Goal: Task Accomplishment & Management: Complete application form

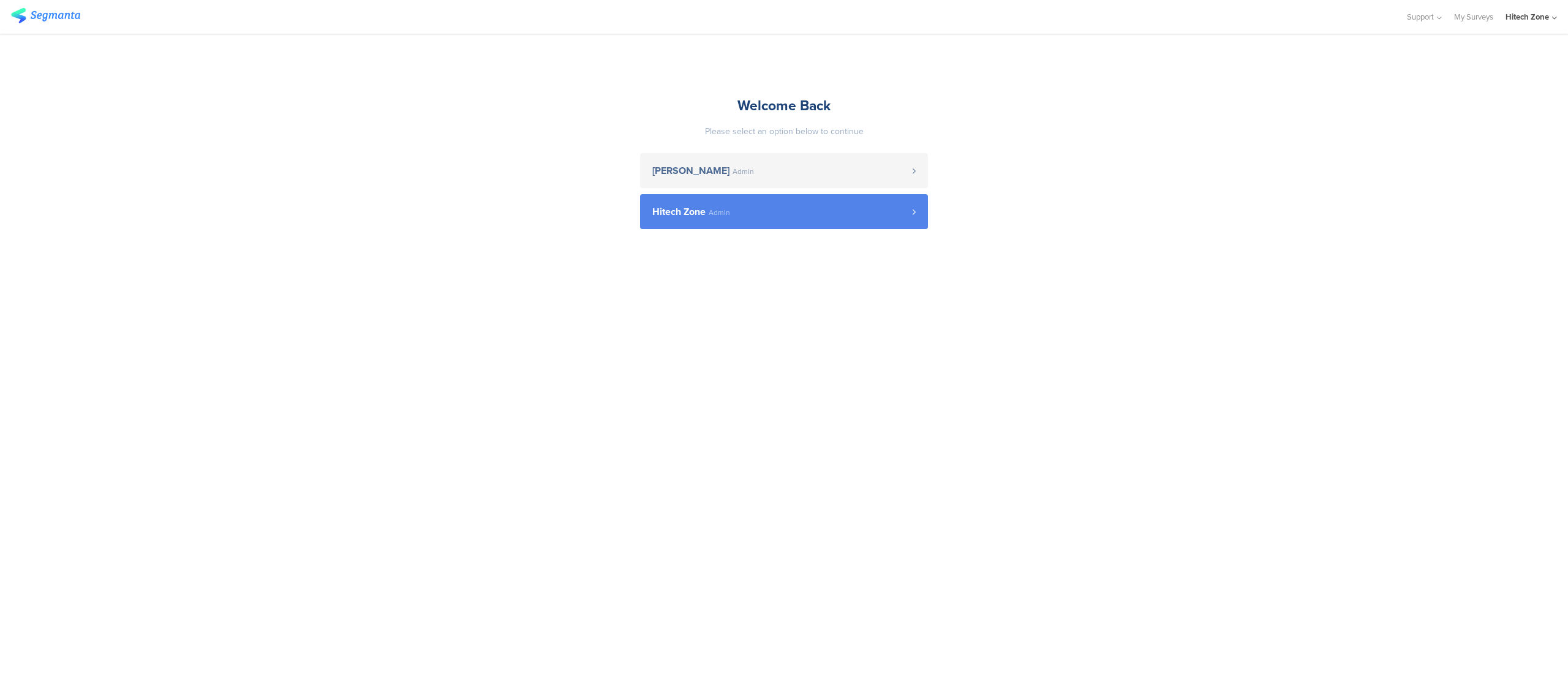
click at [686, 210] on span "Hitech Zone" at bounding box center [679, 212] width 53 height 10
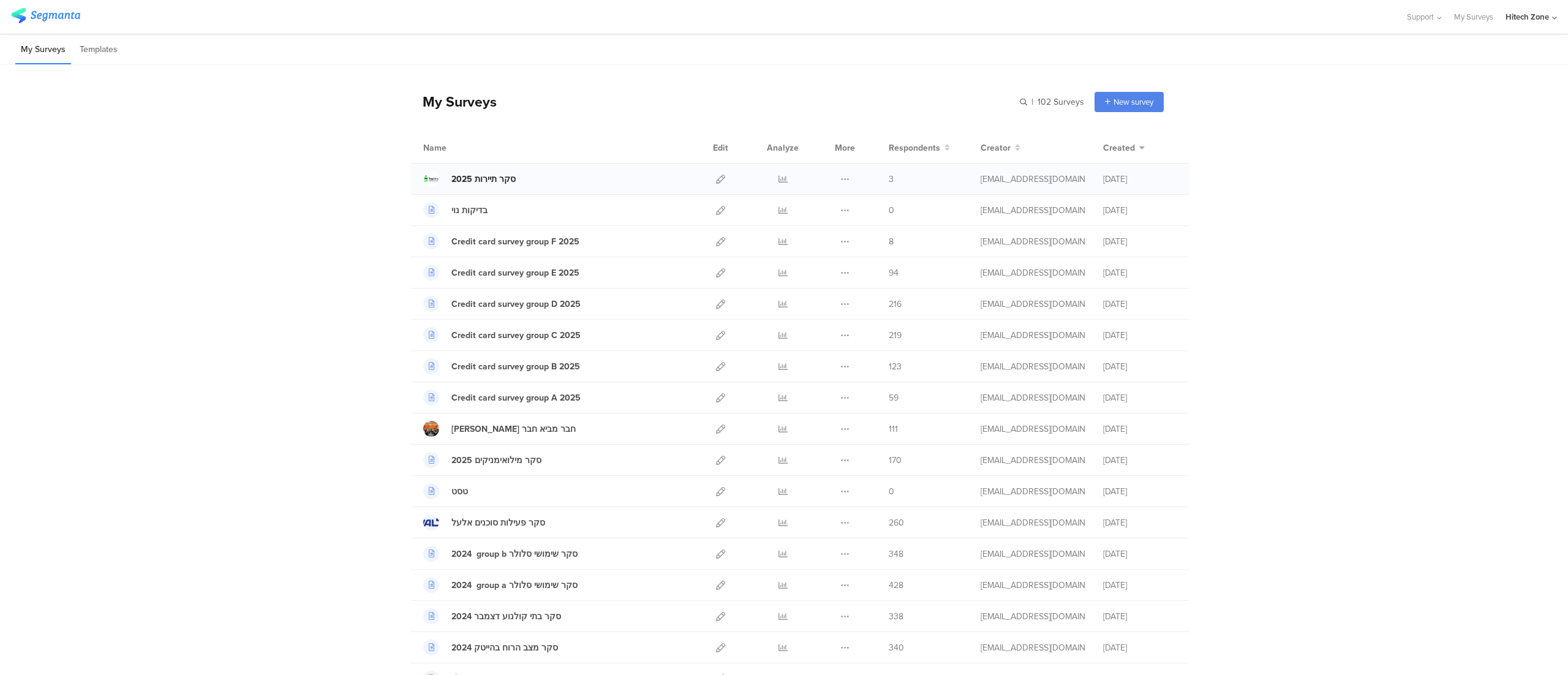
click at [500, 181] on div "סקר תיירות 2025" at bounding box center [483, 180] width 64 height 13
click at [707, 176] on div at bounding box center [720, 179] width 26 height 31
click at [719, 176] on div at bounding box center [720, 179] width 26 height 31
click at [716, 179] on icon at bounding box center [720, 179] width 9 height 9
click at [474, 171] on link "סקר תיירות 2025" at bounding box center [469, 179] width 92 height 16
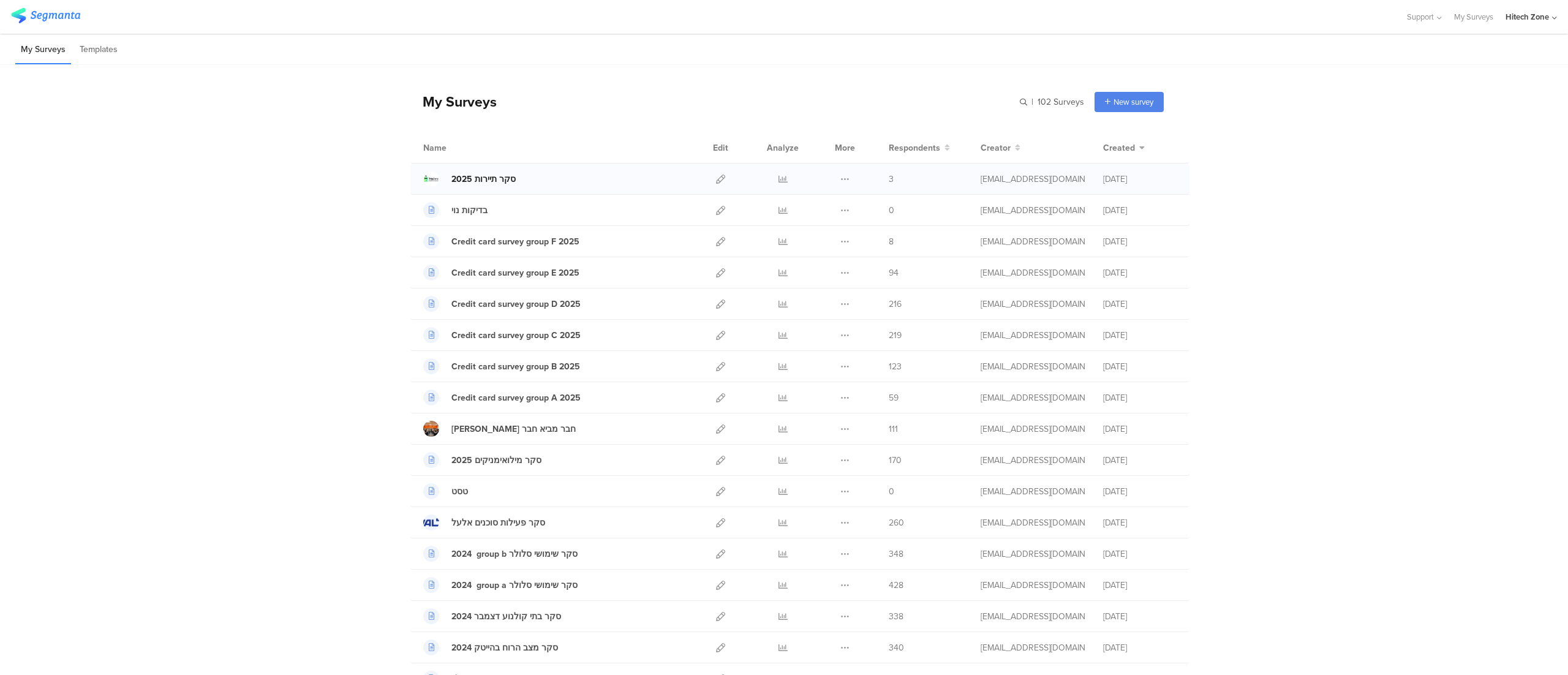
click at [468, 176] on div "סקר תיירות 2025" at bounding box center [483, 180] width 64 height 13
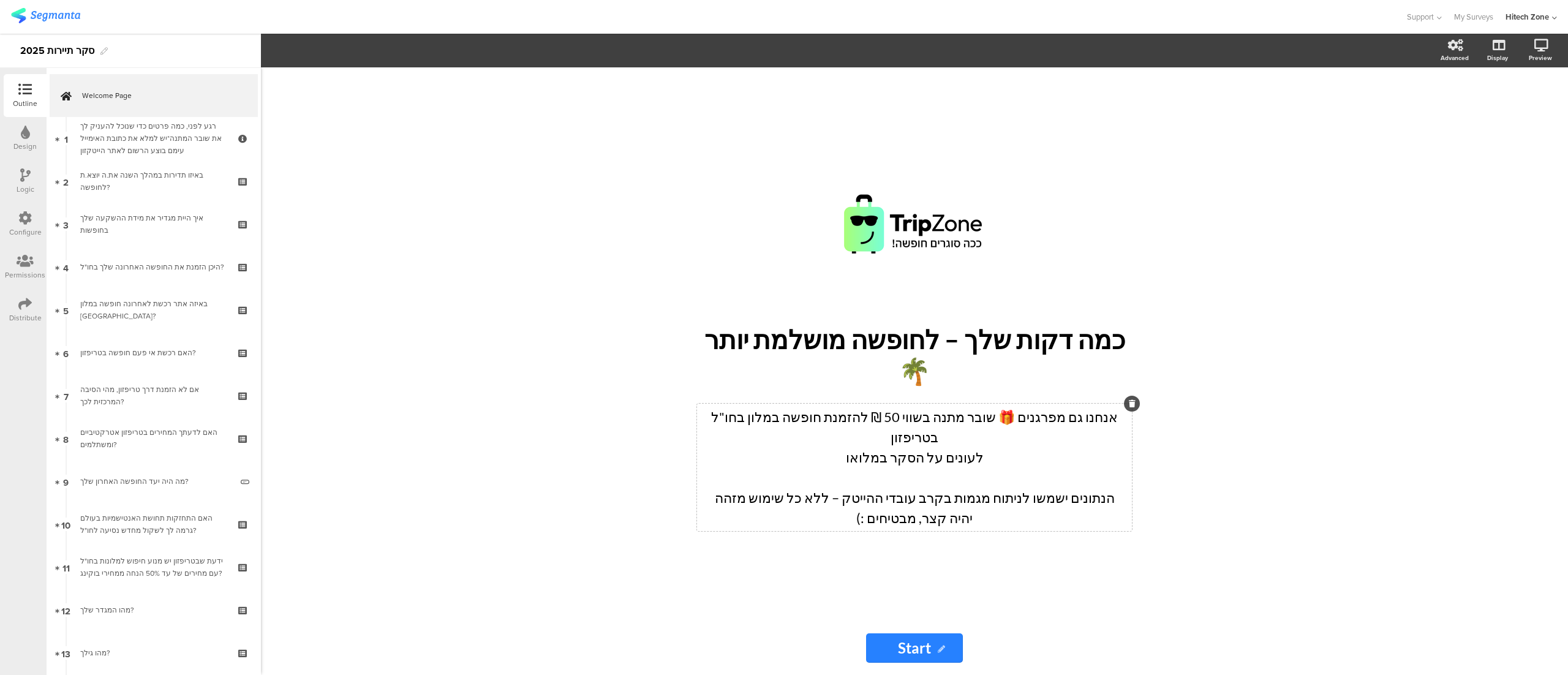
click at [882, 436] on div "אנחנו גם מפרגנים 🎁 שובר מתנה בשווי 50 ₪ להזמנת חופשה במלון בחו"ל בטריפזון לעוני…" at bounding box center [914, 467] width 428 height 121
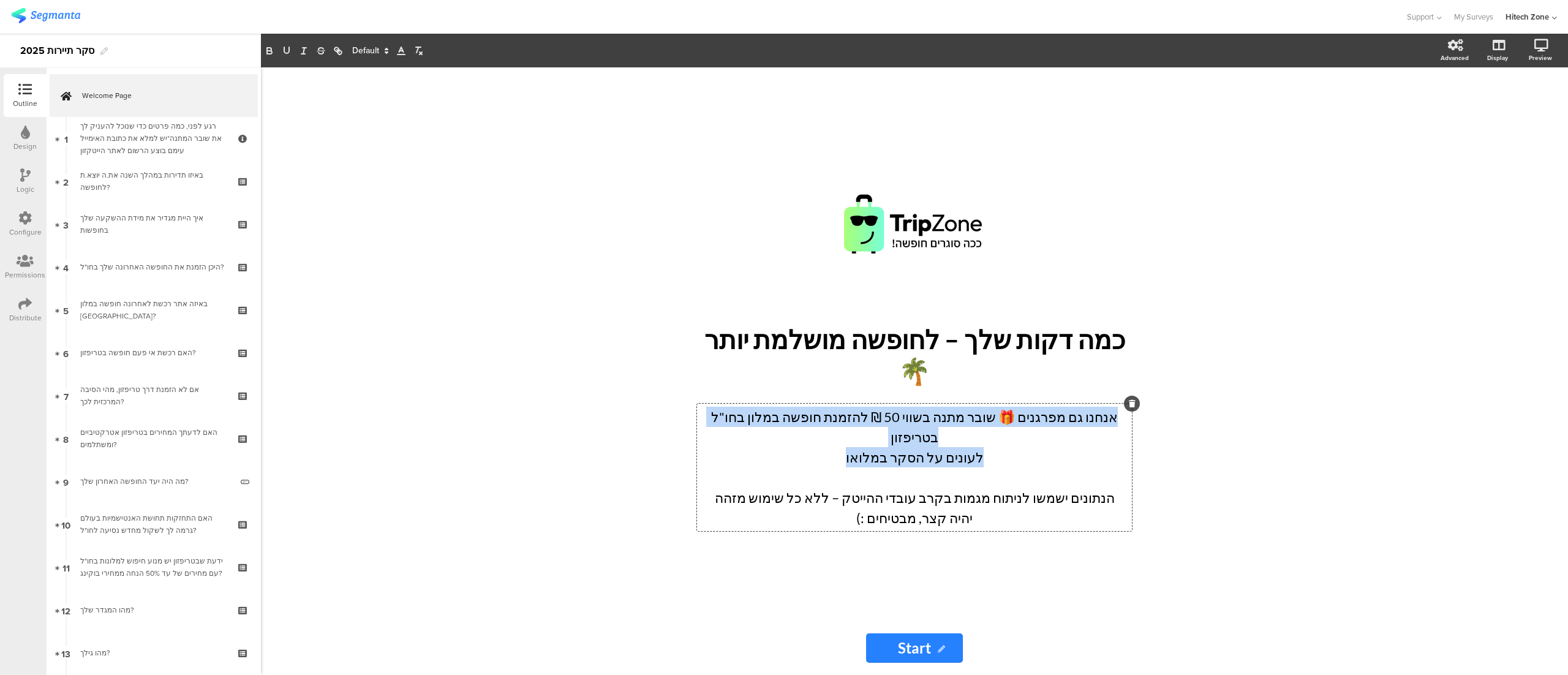
drag, startPoint x: 838, startPoint y: 429, endPoint x: 1123, endPoint y: 413, distance: 285.4
click at [1123, 413] on div "אנחנו גם מפרגנים 🎁 שובר מתנה בשווי 50 ₪ להזמנת חופשה במלון בחו"ל בטריפזון לעוני…" at bounding box center [914, 467] width 428 height 121
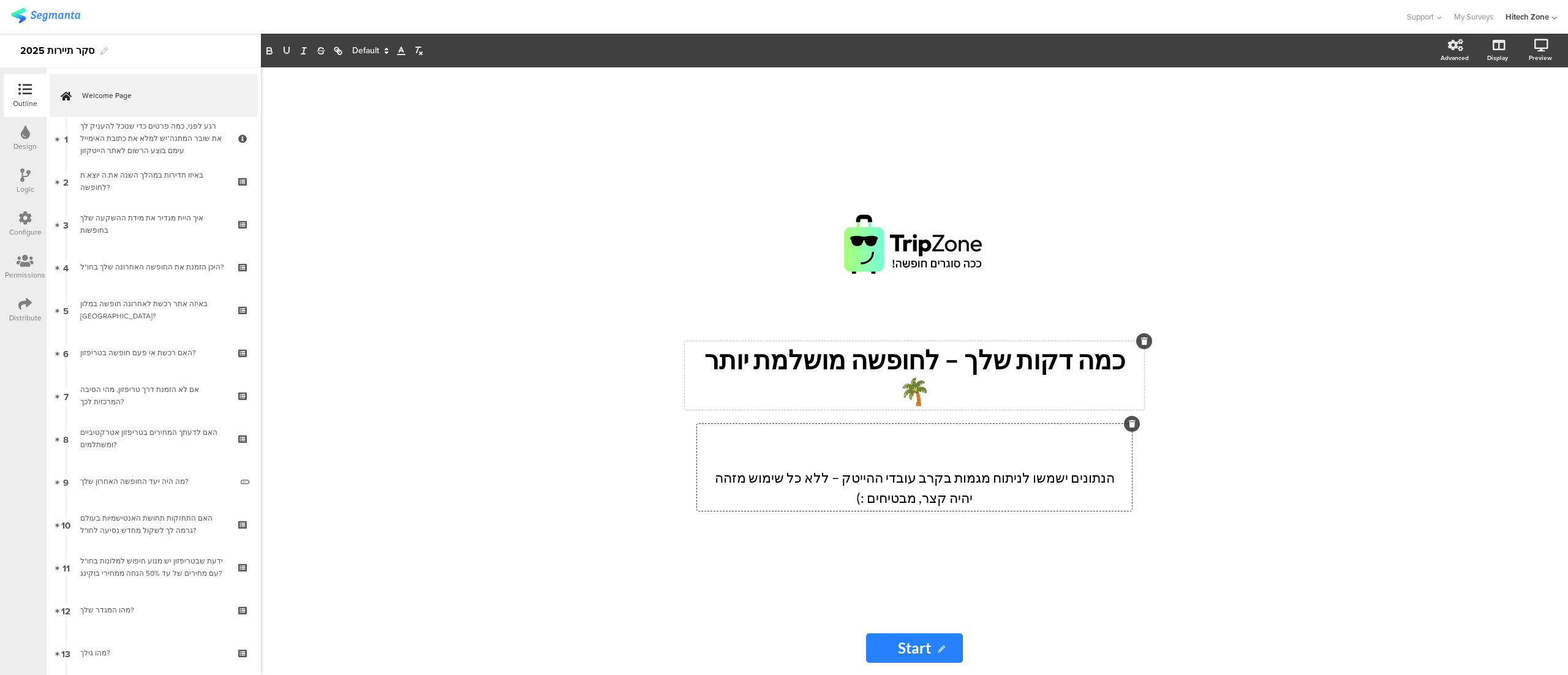
click at [839, 379] on div "כמה דקות שלך – לחופשה מושלמת יותר 🌴 כמה דקות שלך – לחופשה מושלמת יותר 🌴" at bounding box center [914, 376] width 459 height 69
click at [839, 379] on p "כמה דקות שלך – לחופשה מושלמת יותר 🌴" at bounding box center [914, 375] width 453 height 62
click at [793, 383] on p "כמה דקות שלך – לחופשה משתלמת למת יותר 🌴" at bounding box center [914, 375] width 453 height 62
click at [1120, 201] on div "/" at bounding box center [914, 245] width 453 height 153
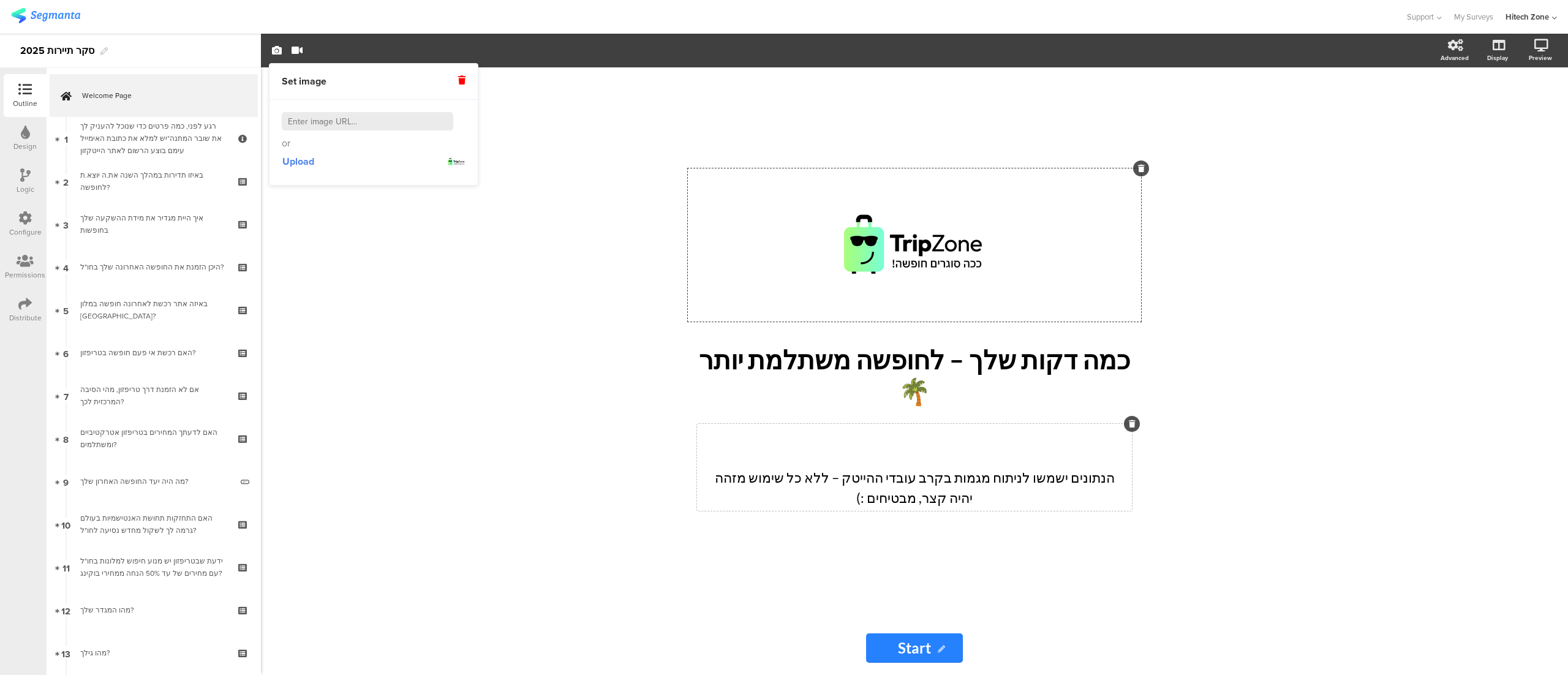
click at [1250, 228] on div "/ כמה דקות שלך – לחופשה משתלמת יותר 🌴 כמה דקות שלך – לחופשה משתלמת יותר 🌴 הנתונ…" at bounding box center [914, 372] width 1307 height 608
click at [1358, 204] on div "/ כמה דקות שלך – לחופשה משתלמת יותר 🌴 כמה דקות שלך – לחופשה משתלמת יותר 🌴 הנתונ…" at bounding box center [914, 372] width 1307 height 608
